Goal: Communication & Community: Connect with others

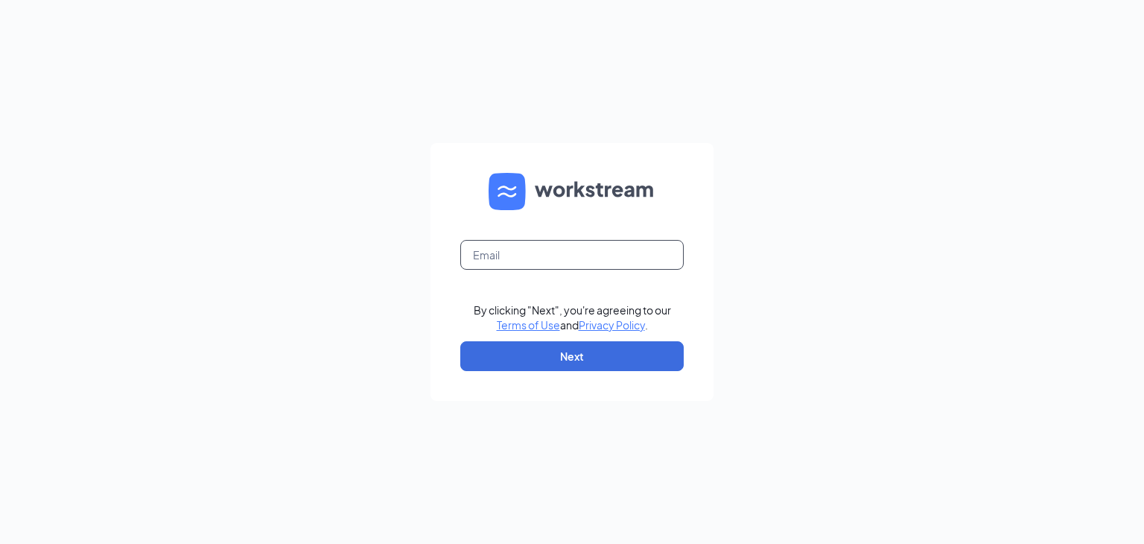
click at [620, 252] on input "text" at bounding box center [571, 255] width 223 height 30
drag, startPoint x: 620, startPoint y: 252, endPoint x: 553, endPoint y: 299, distance: 80.8
click at [553, 299] on form "By clicking "Next", you're agreeing to our Terms of Use and Privacy Policy . Ne…" at bounding box center [571, 272] width 283 height 258
type input "learyzander.cfa@gmail.com"
click at [541, 361] on button "Next" at bounding box center [571, 356] width 223 height 30
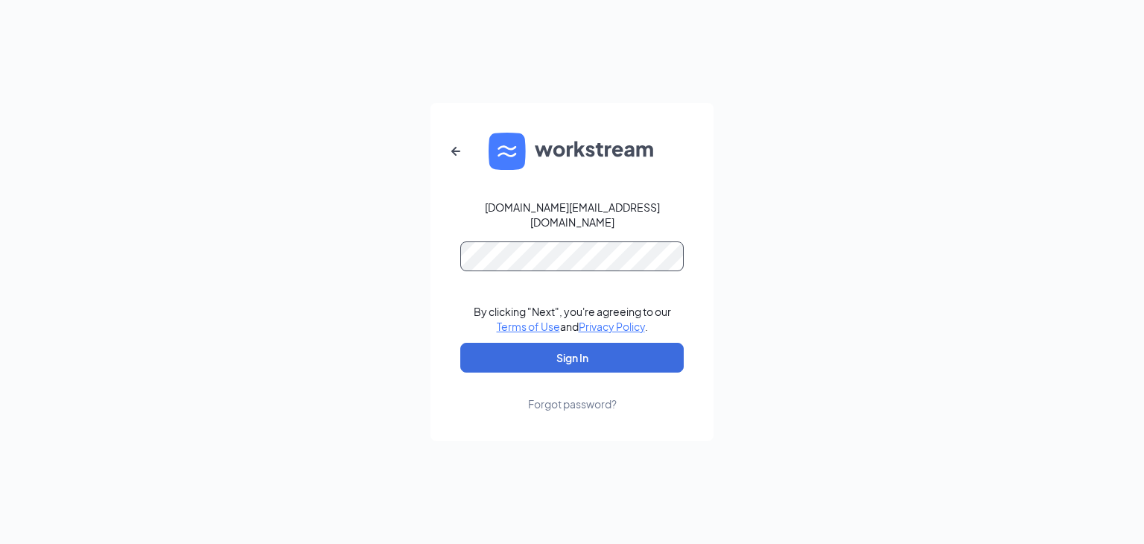
click at [460, 343] on button "Sign In" at bounding box center [571, 358] width 223 height 30
click at [334, 241] on div "learyzander.cfa@gmail.com By clicking "Next", you're agreeing to our Terms of U…" at bounding box center [572, 272] width 1144 height 544
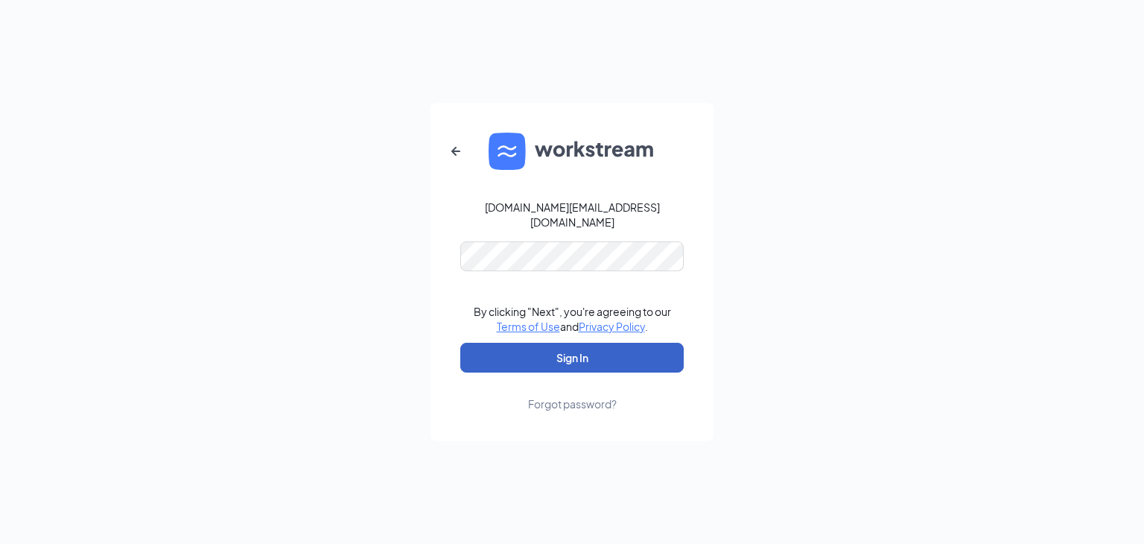
click at [606, 354] on button "Sign In" at bounding box center [571, 358] width 223 height 30
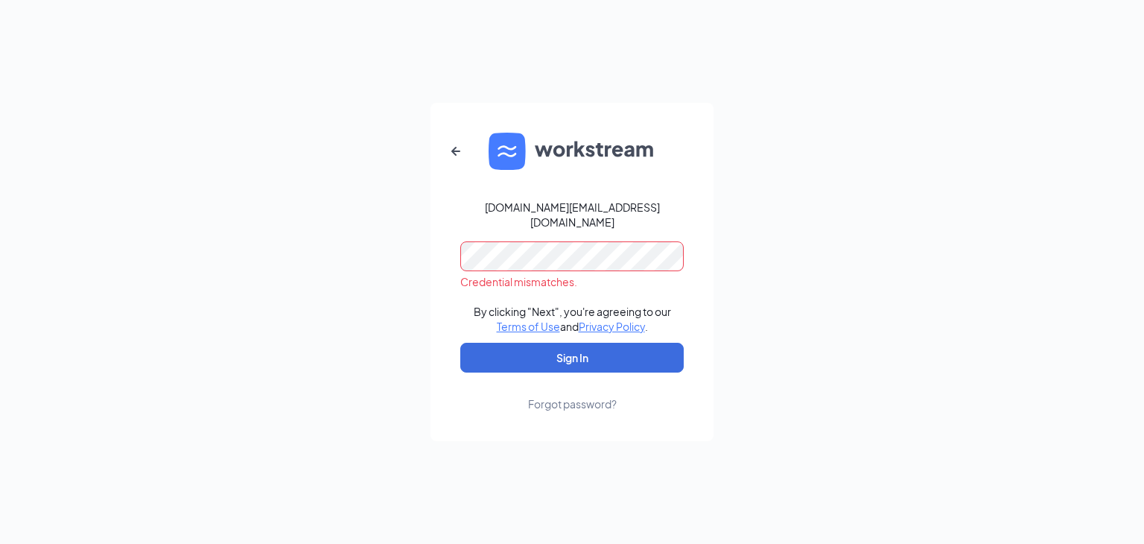
click at [188, 280] on div "learyzander.cfa@gmail.com Credential mismatches. By clicking "Next", you're agr…" at bounding box center [572, 272] width 1144 height 544
click at [460, 343] on button "Sign In" at bounding box center [571, 358] width 223 height 30
click at [320, 256] on div "learyzander.cfa@gmail.com Credential mismatches. By clicking "Next", you're agr…" at bounding box center [572, 272] width 1144 height 544
click at [460, 343] on button "Sign In" at bounding box center [571, 358] width 223 height 30
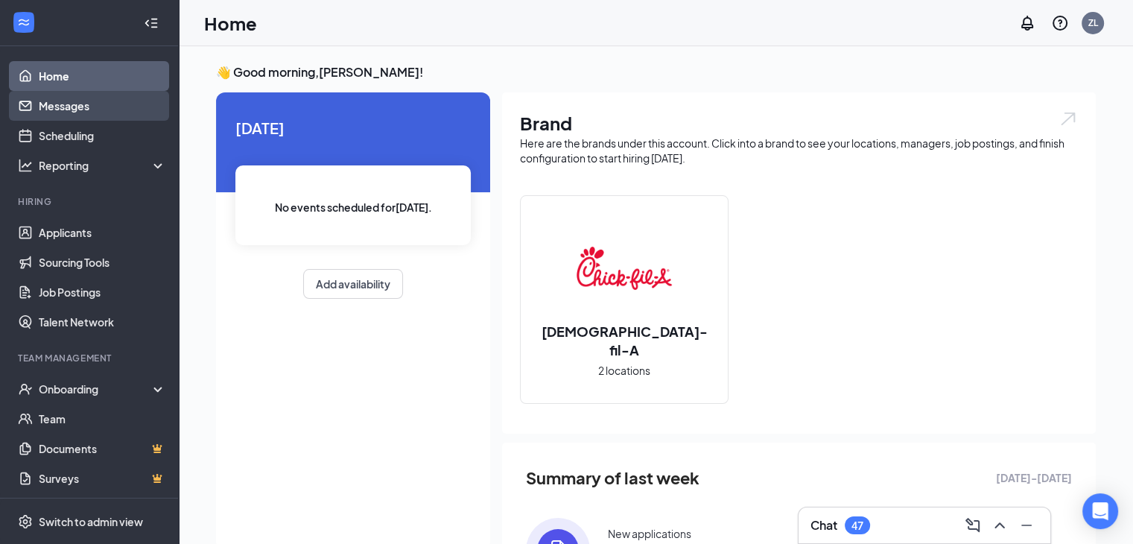
click at [83, 104] on link "Messages" at bounding box center [102, 106] width 127 height 30
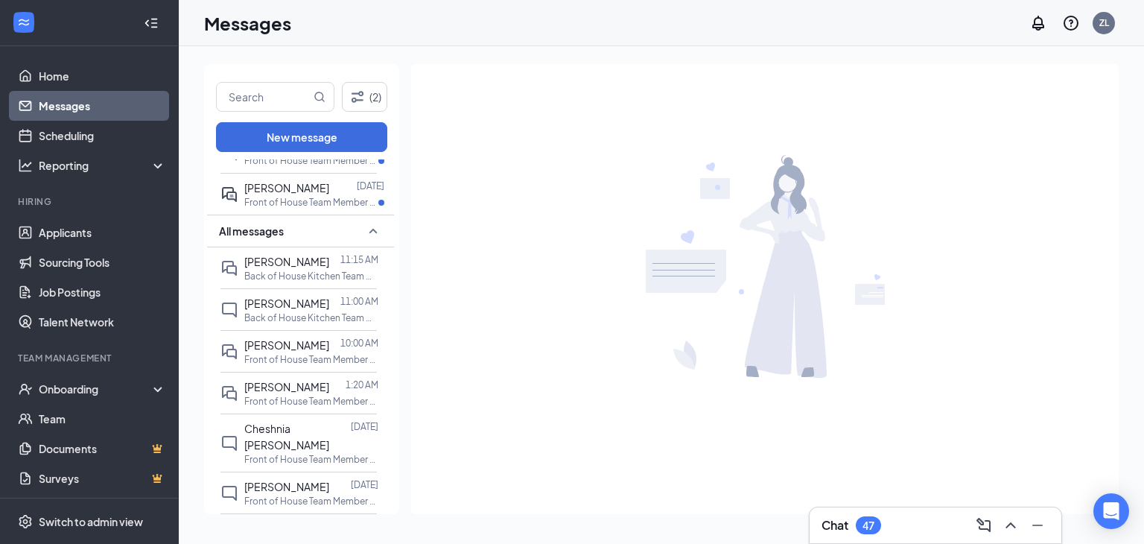
scroll to position [288, 0]
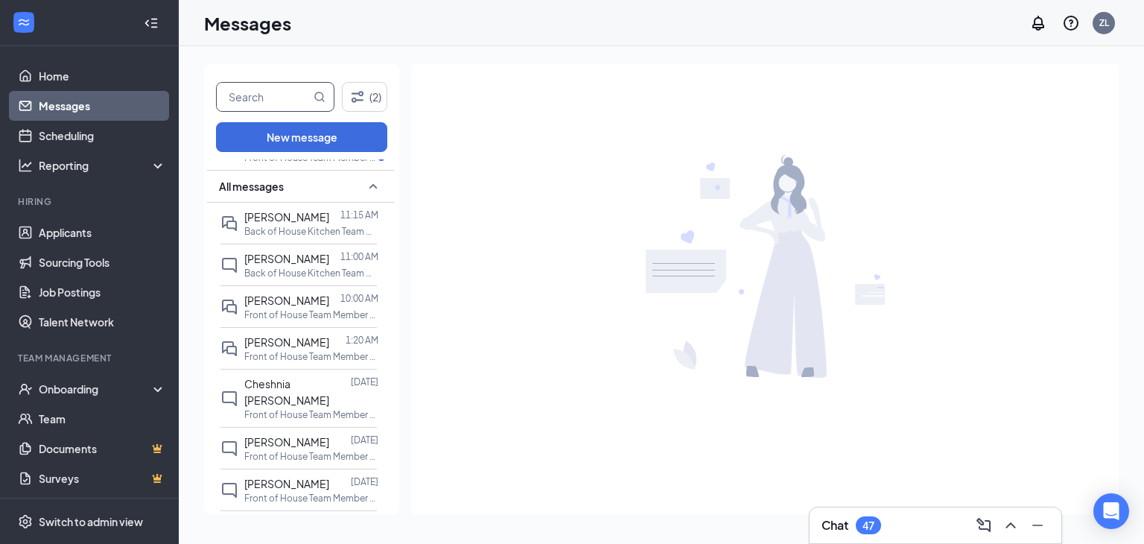
click at [270, 100] on input "text" at bounding box center [264, 97] width 94 height 28
type input "ball"
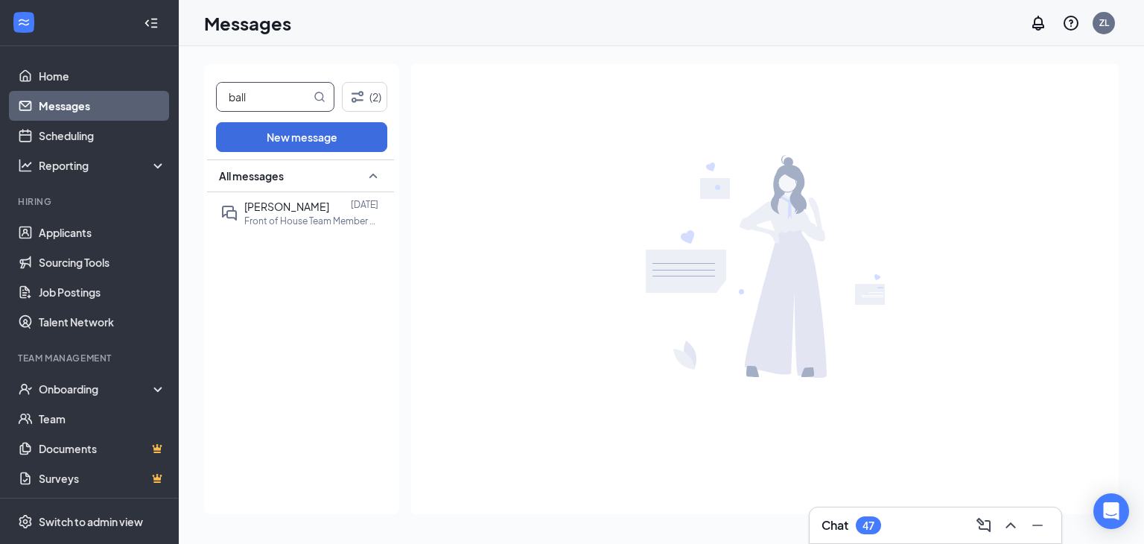
click at [289, 214] on p "Front of House Team Member at Broadway & Front" at bounding box center [311, 220] width 134 height 13
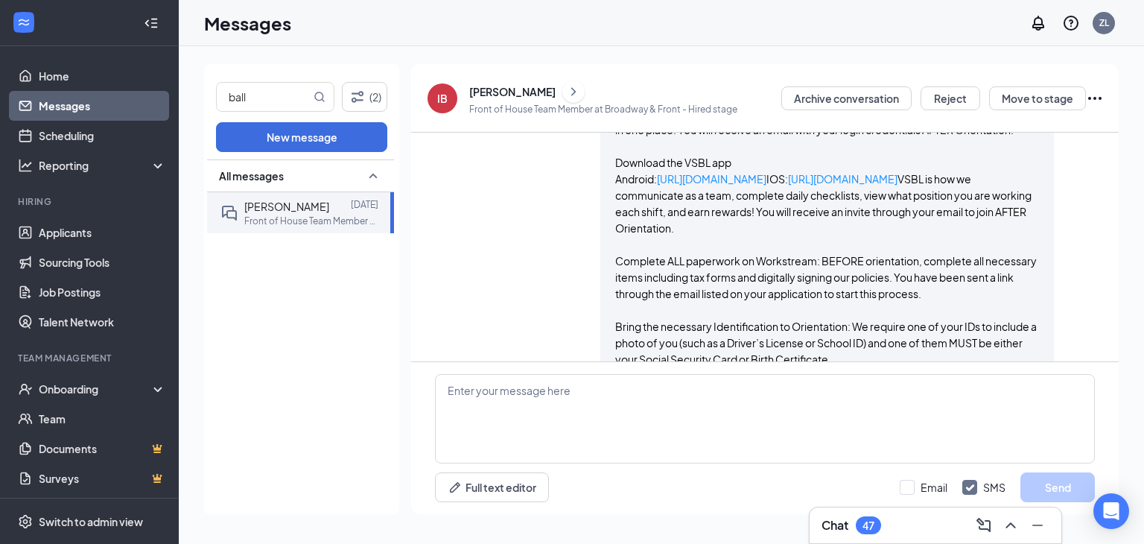
scroll to position [1521, 0]
